Goal: Information Seeking & Learning: Learn about a topic

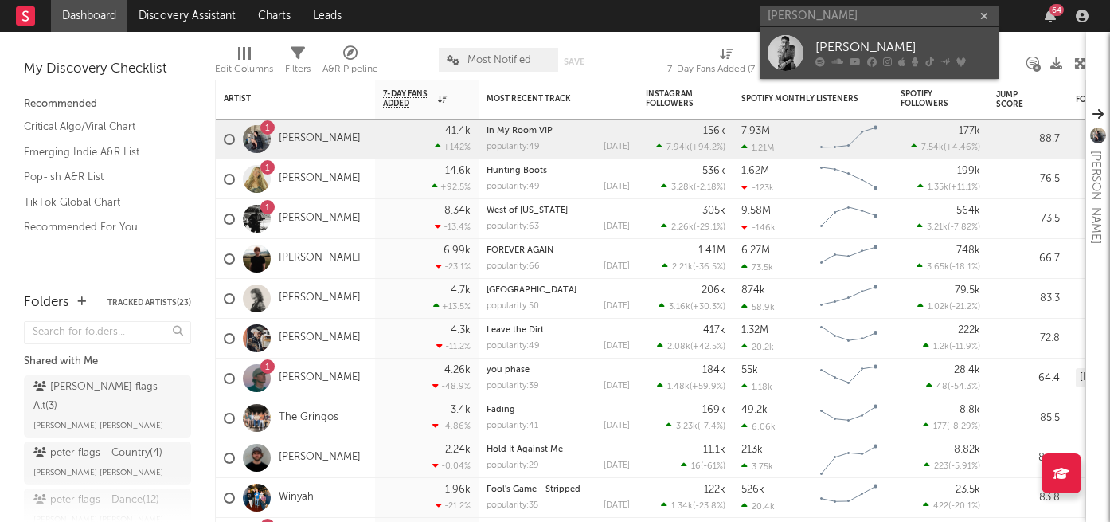
type input "[PERSON_NAME]"
click at [895, 45] on div "[PERSON_NAME]" at bounding box center [902, 47] width 175 height 19
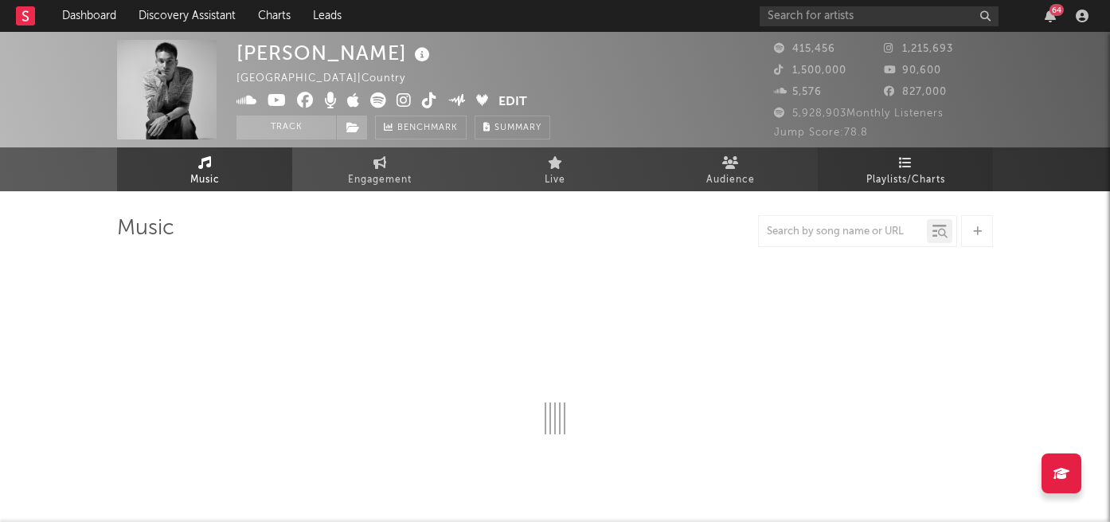
select select "6m"
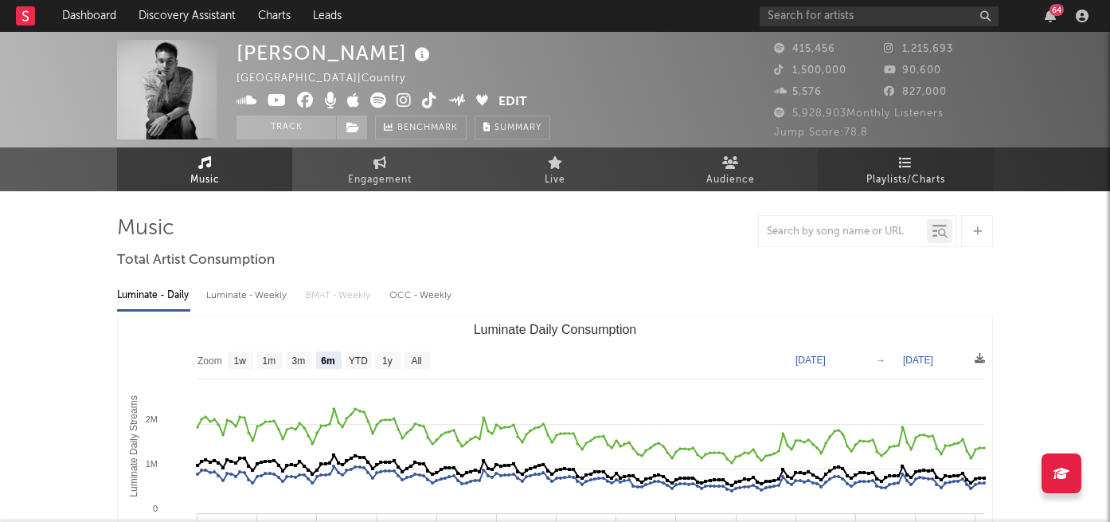
click at [905, 181] on span "Playlists/Charts" at bounding box center [905, 179] width 79 height 19
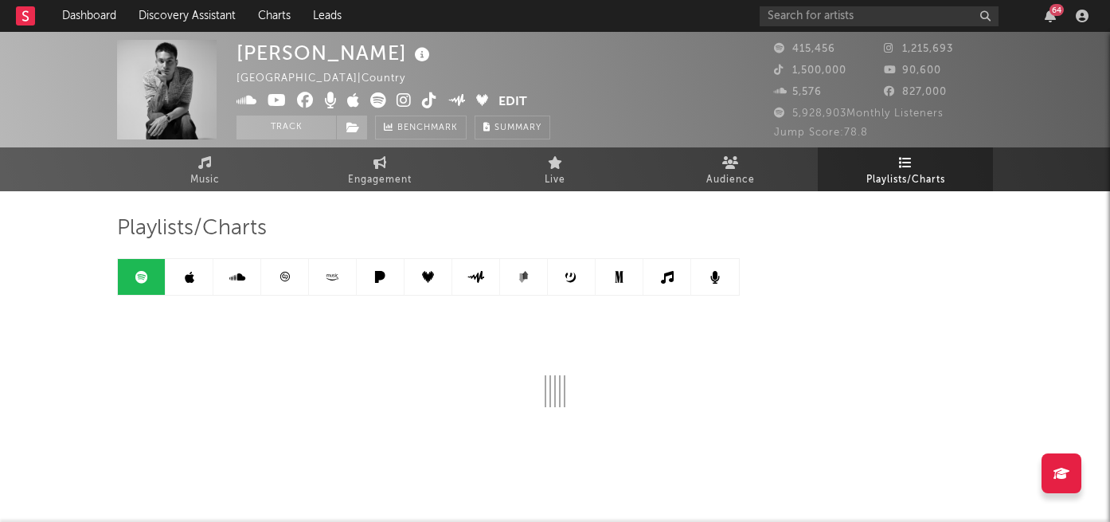
click at [197, 271] on link at bounding box center [190, 277] width 48 height 36
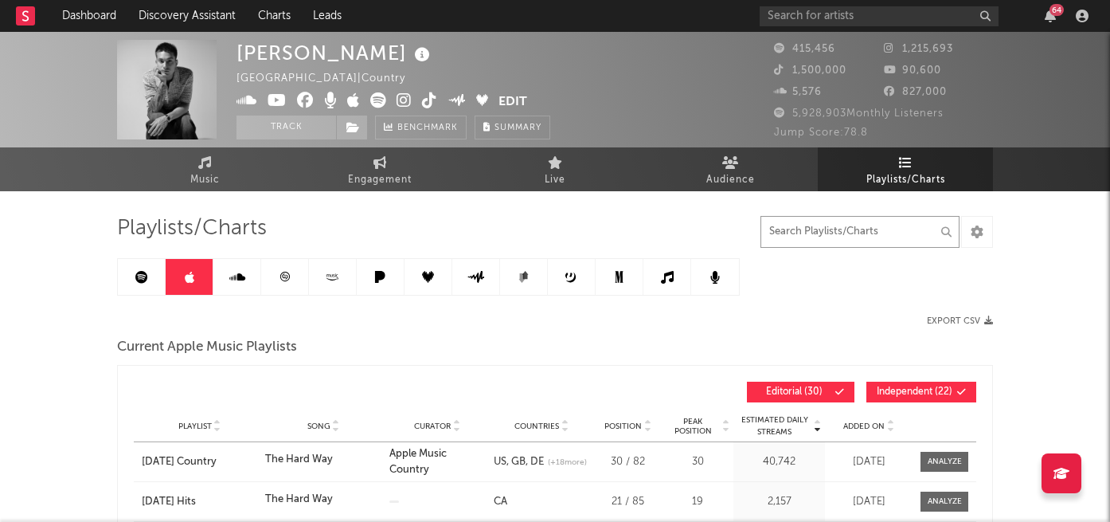
click at [807, 237] on input "text" at bounding box center [860, 232] width 199 height 32
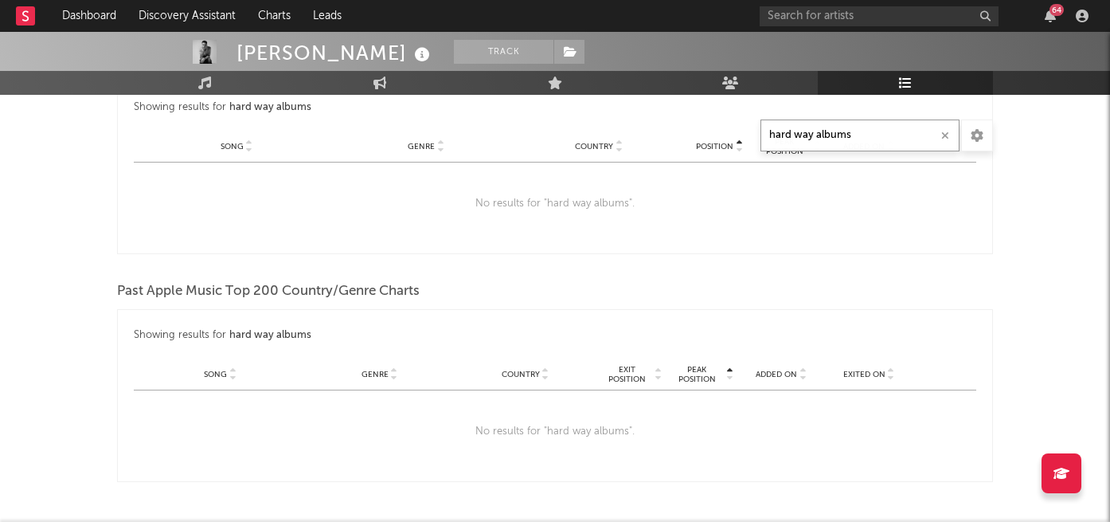
scroll to position [1926, 0]
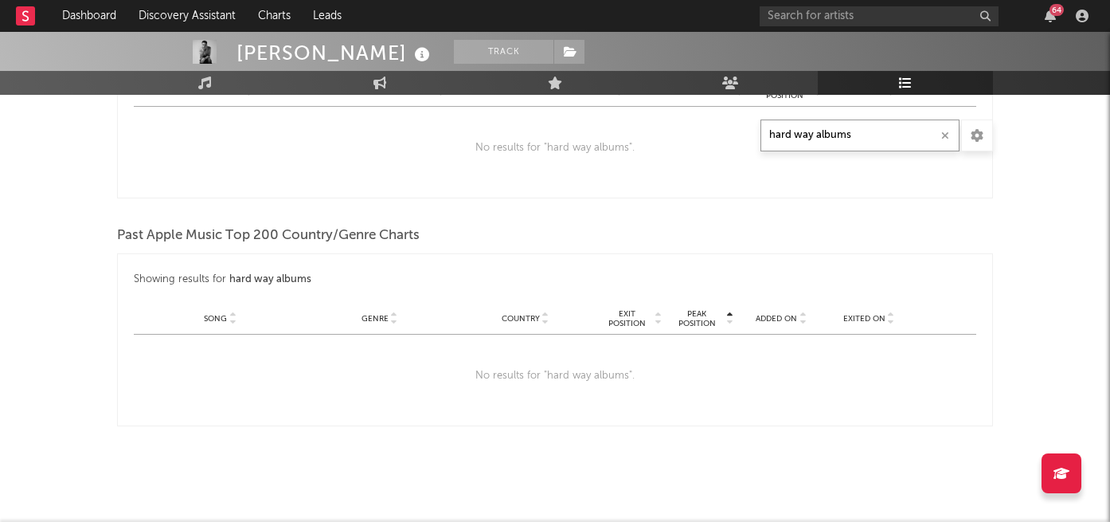
type input "hard way albums"
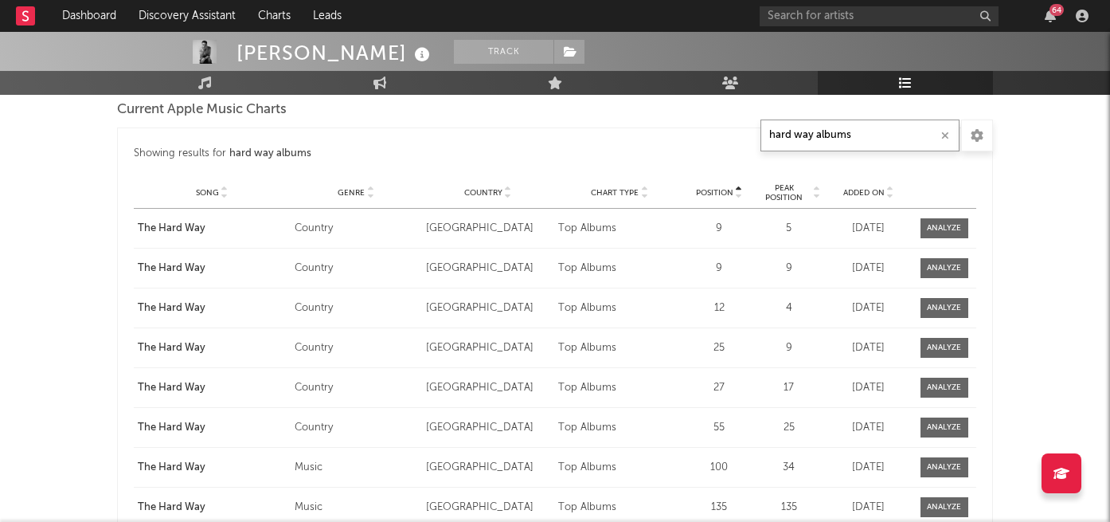
scroll to position [886, 0]
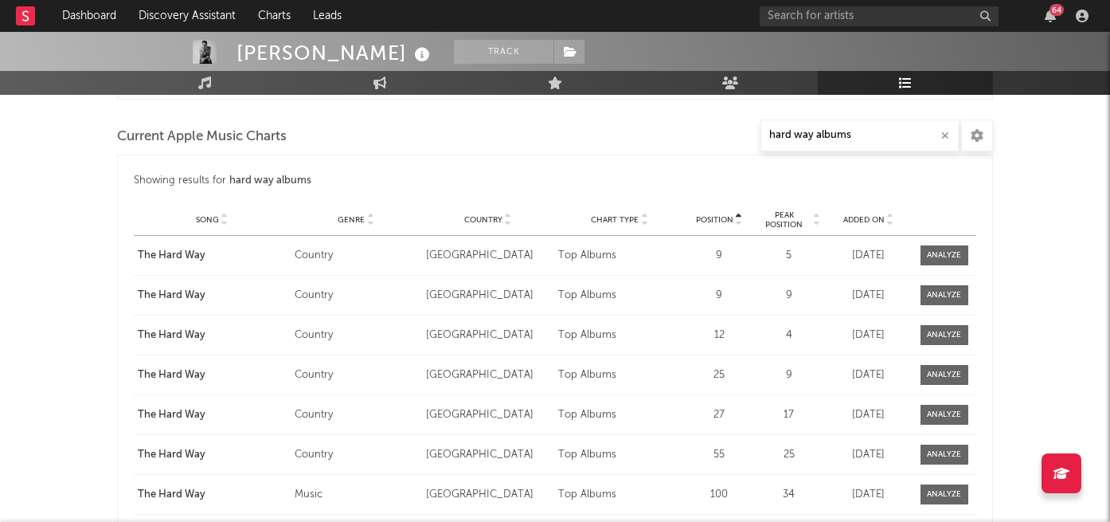
click at [354, 216] on span "Genre" at bounding box center [351, 220] width 27 height 10
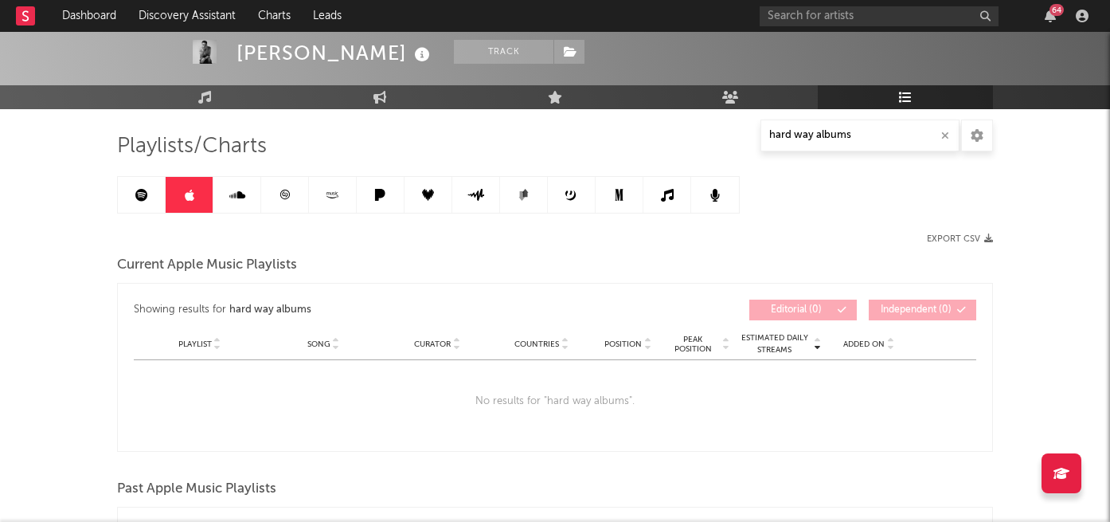
scroll to position [0, 0]
